Goal: Task Accomplishment & Management: Manage account settings

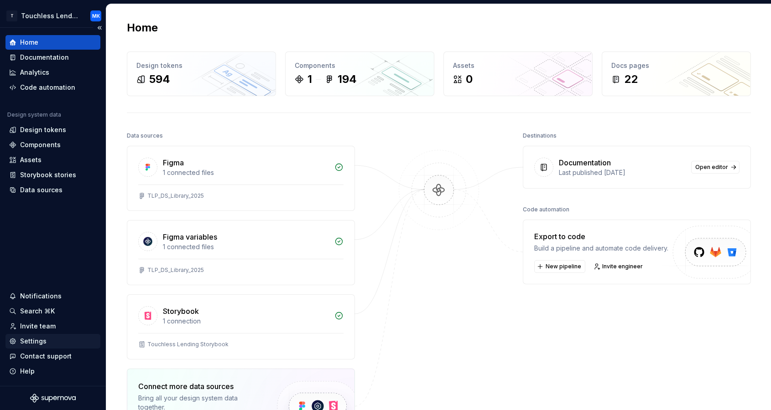
click at [56, 343] on div "Settings" at bounding box center [53, 341] width 88 height 9
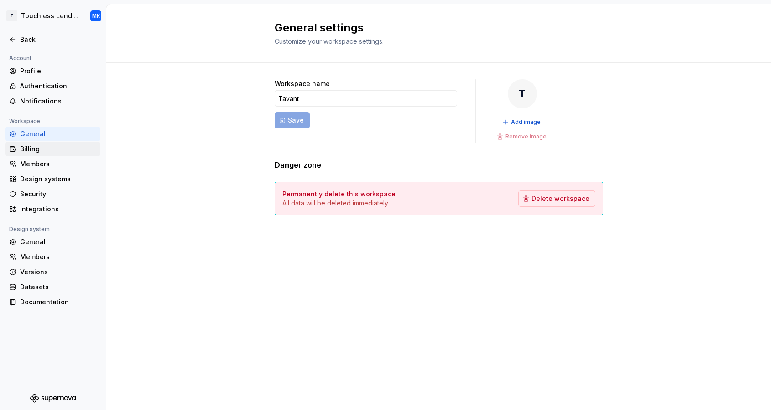
click at [45, 151] on div "Billing" at bounding box center [58, 149] width 77 height 9
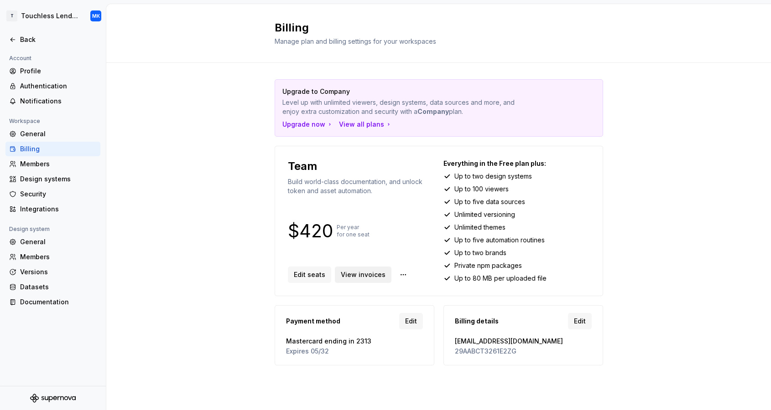
click at [367, 272] on span "View invoices" at bounding box center [363, 274] width 45 height 9
click at [375, 127] on div "View all plans" at bounding box center [365, 124] width 53 height 9
